Goal: Go to known website: Access a specific website the user already knows

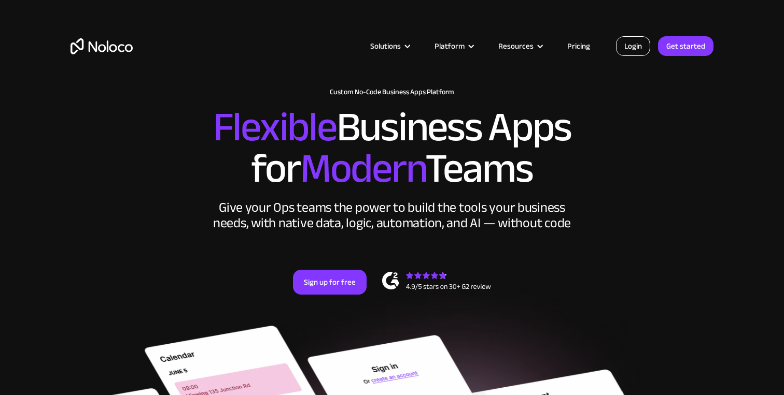
click at [639, 47] on link "Login" at bounding box center [633, 46] width 34 height 20
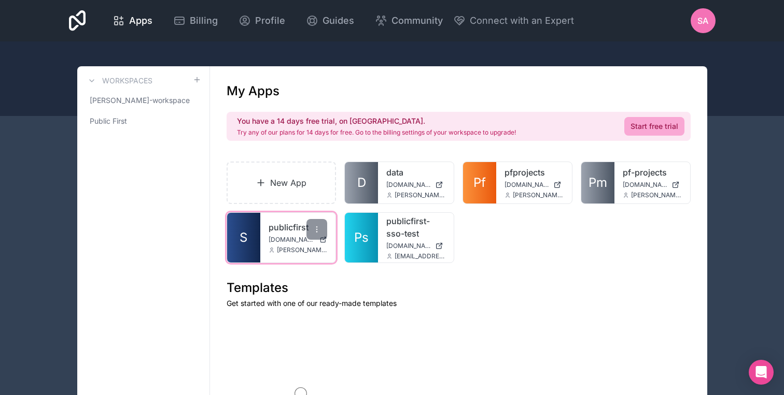
click at [286, 230] on link "publicfirst" at bounding box center [297, 227] width 59 height 12
